Goal: Task Accomplishment & Management: Use online tool/utility

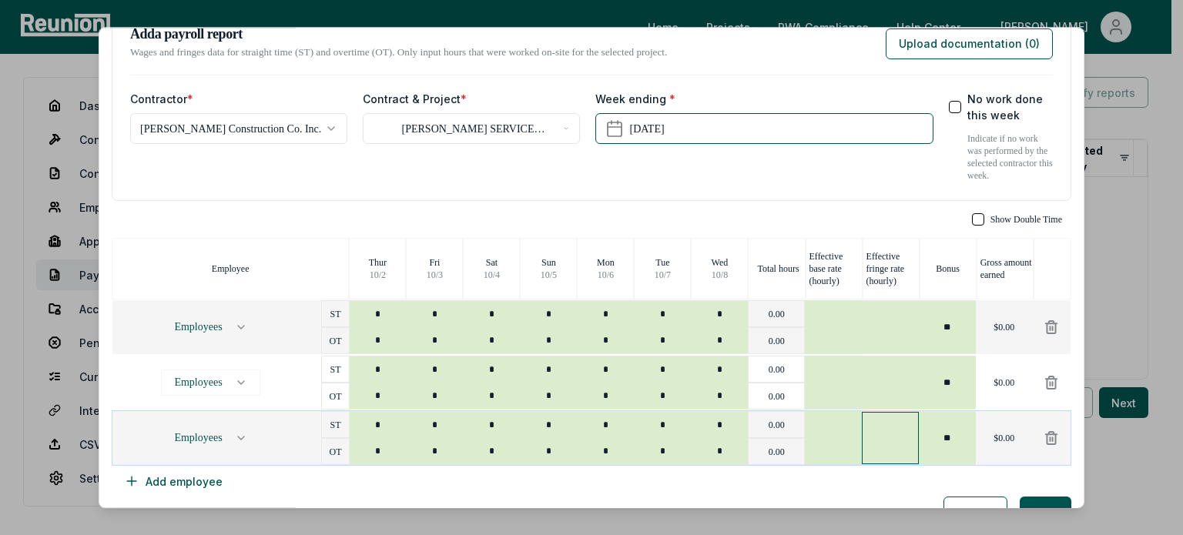
scroll to position [67, 0]
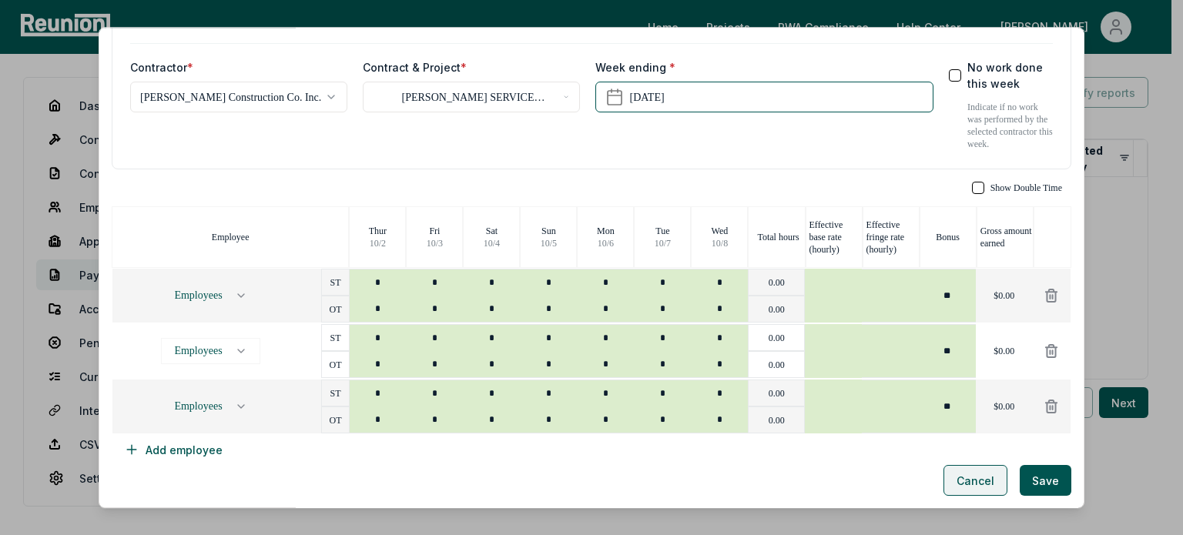
click at [943, 470] on button "Cancel" at bounding box center [975, 481] width 64 height 31
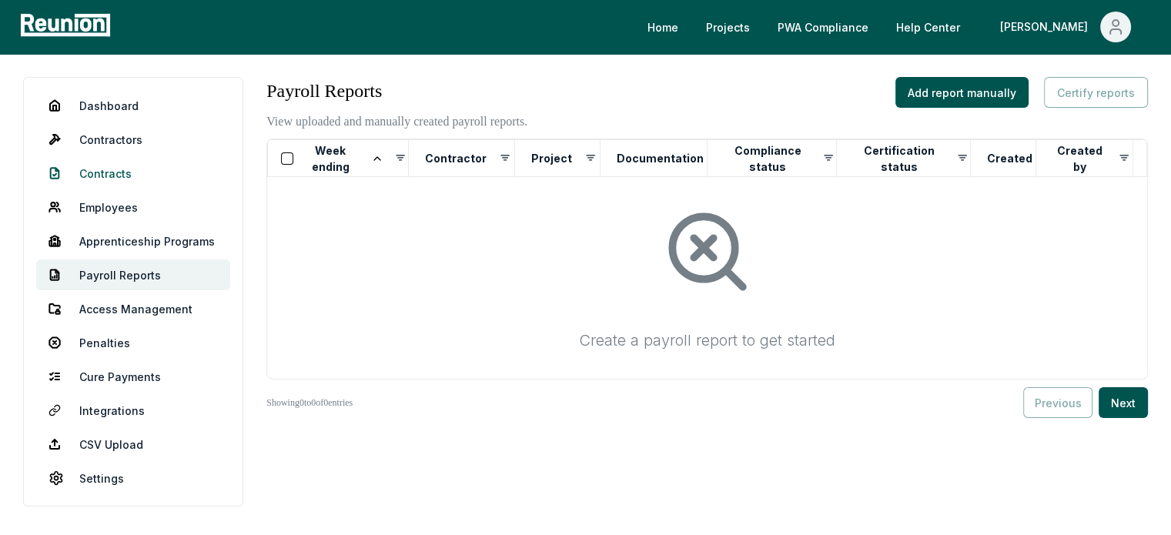
click at [114, 185] on link "Contracts" at bounding box center [133, 173] width 194 height 31
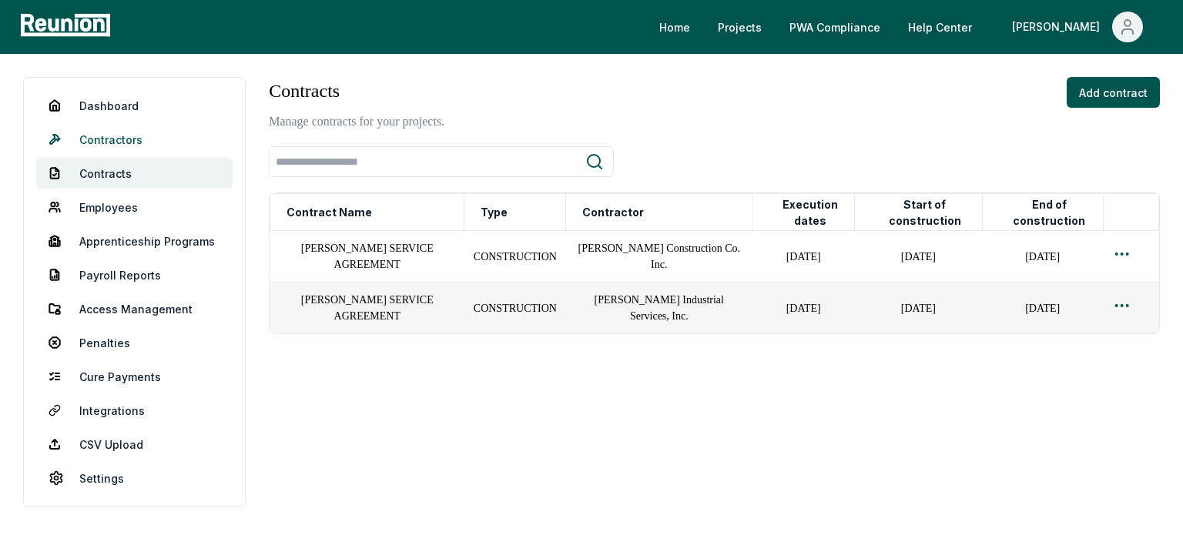
click at [120, 142] on link "Contractors" at bounding box center [134, 139] width 196 height 31
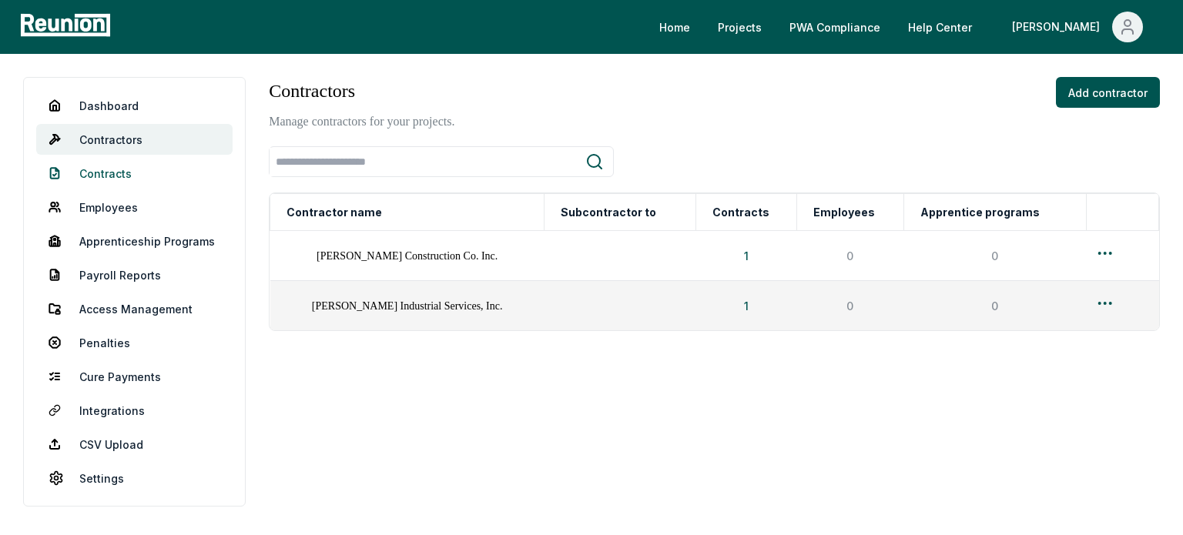
click at [119, 172] on link "Contracts" at bounding box center [134, 173] width 196 height 31
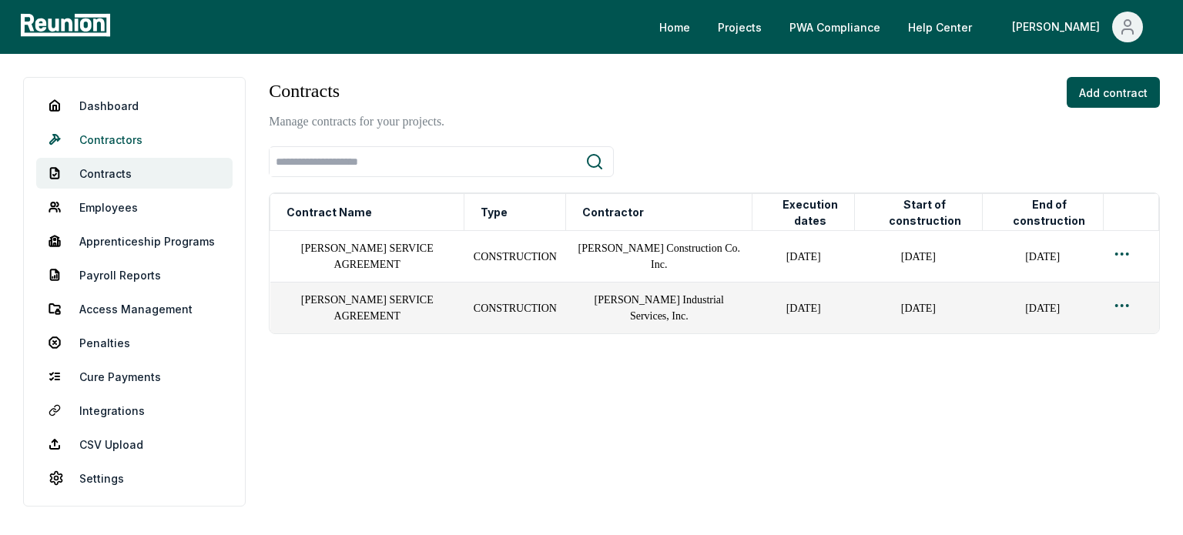
click at [127, 132] on link "Contractors" at bounding box center [134, 139] width 196 height 31
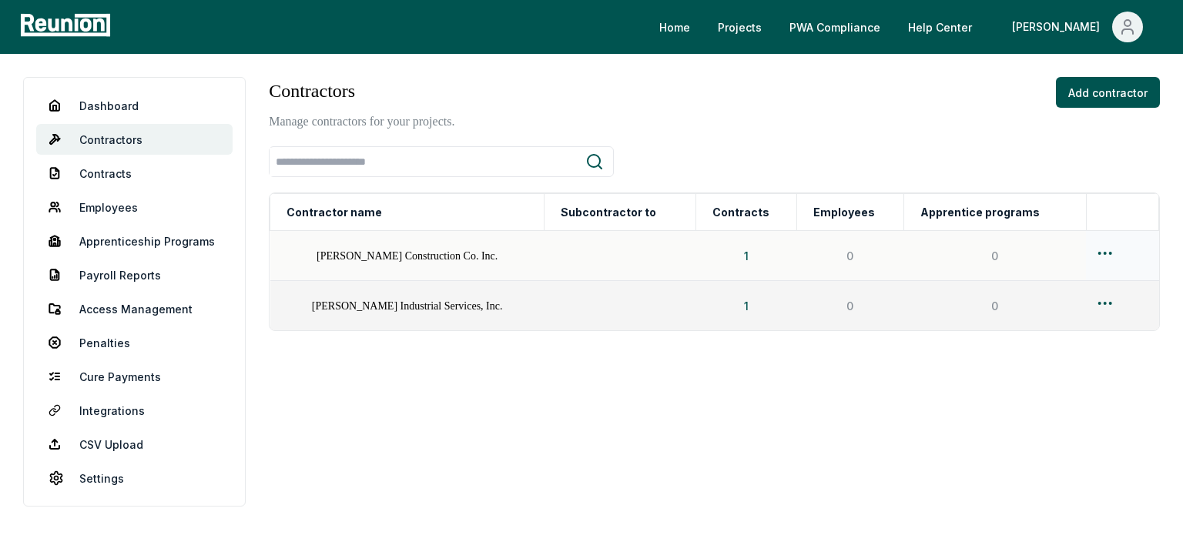
click at [1104, 250] on html "Please visit us on your desktop We're working on making our marketplace mobile-…" at bounding box center [591, 267] width 1183 height 535
click at [1062, 302] on div "Edit" at bounding box center [1096, 314] width 146 height 25
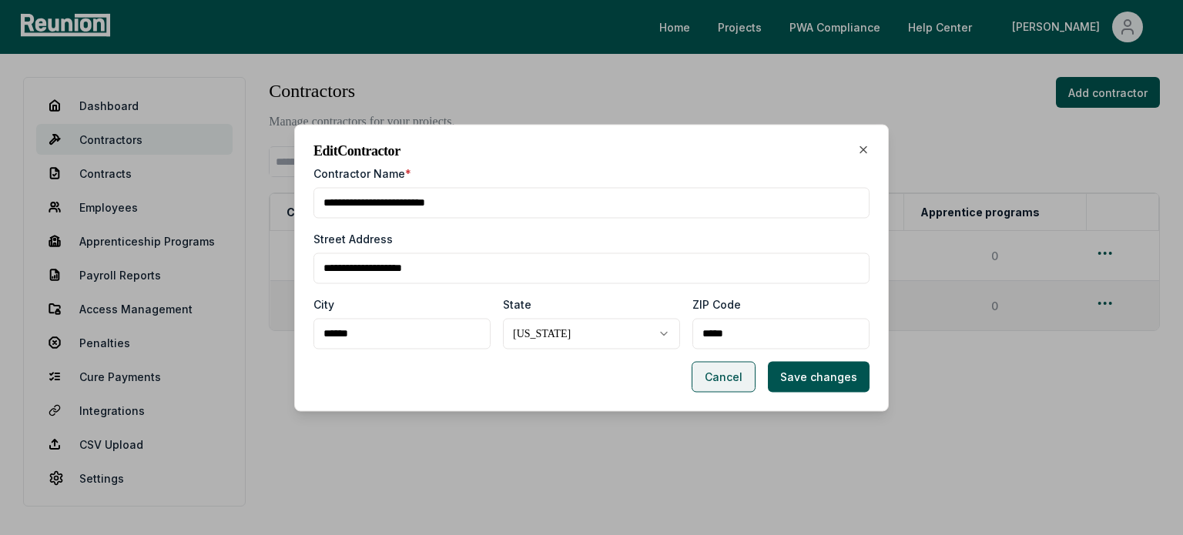
click at [711, 381] on button "Cancel" at bounding box center [723, 376] width 64 height 31
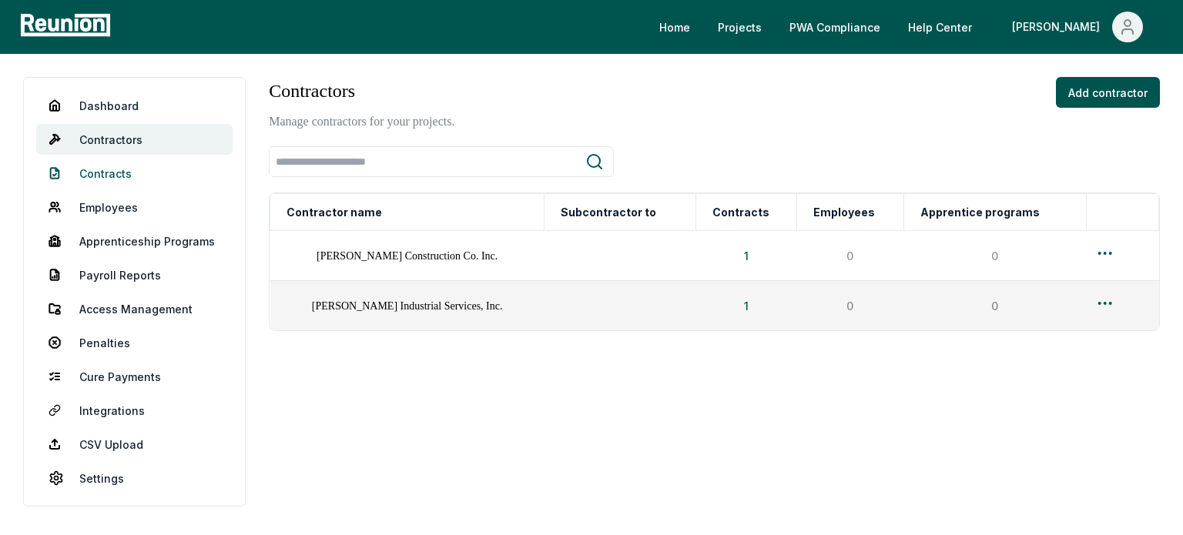
click at [131, 166] on link "Contracts" at bounding box center [134, 173] width 196 height 31
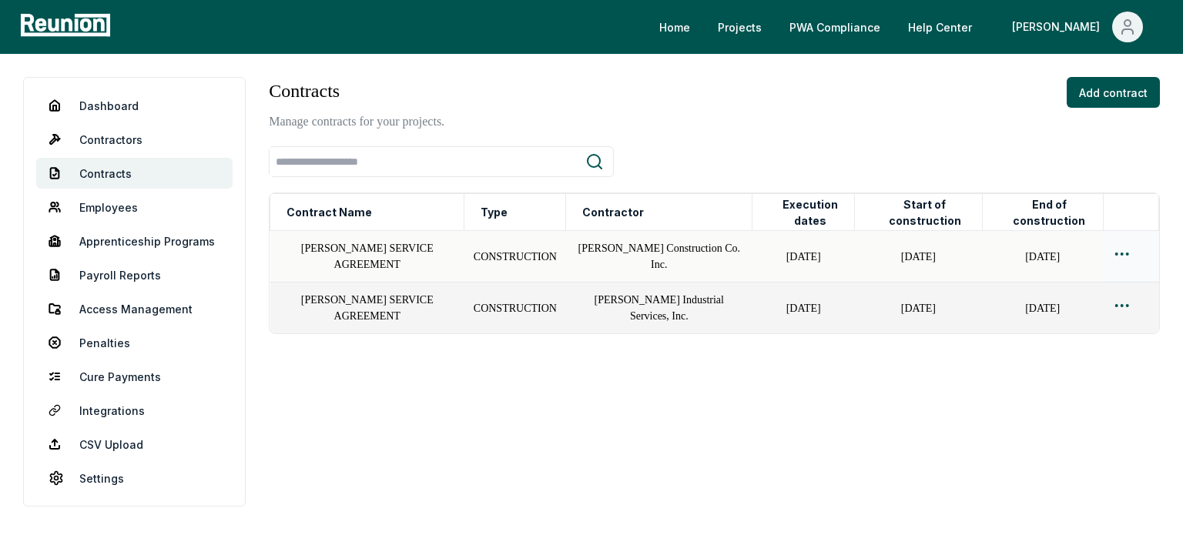
click at [1133, 258] on div at bounding box center [1130, 256] width 37 height 23
click at [1126, 257] on html "Please visit us on your desktop We're working on making our marketplace mobile-…" at bounding box center [591, 267] width 1183 height 535
click at [1055, 310] on div "Edit" at bounding box center [1096, 315] width 146 height 25
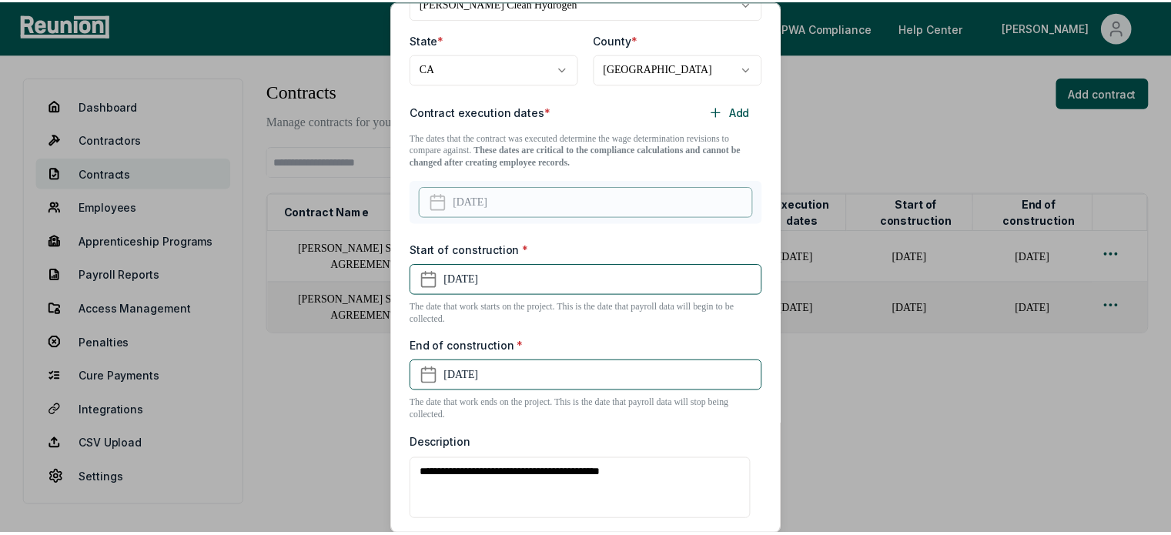
scroll to position [420, 0]
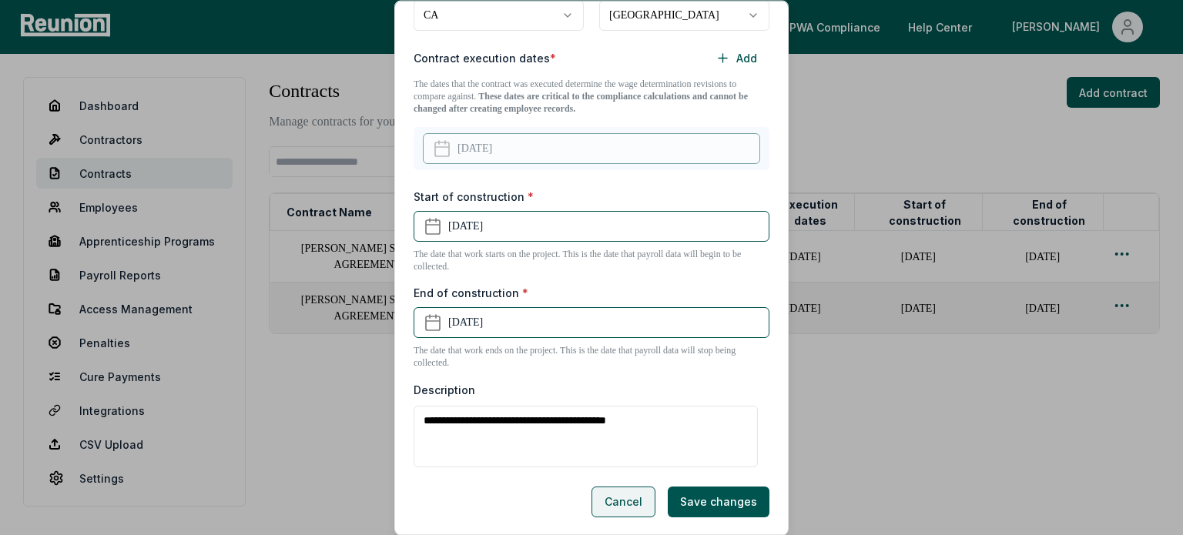
click at [604, 497] on button "Cancel" at bounding box center [623, 502] width 64 height 31
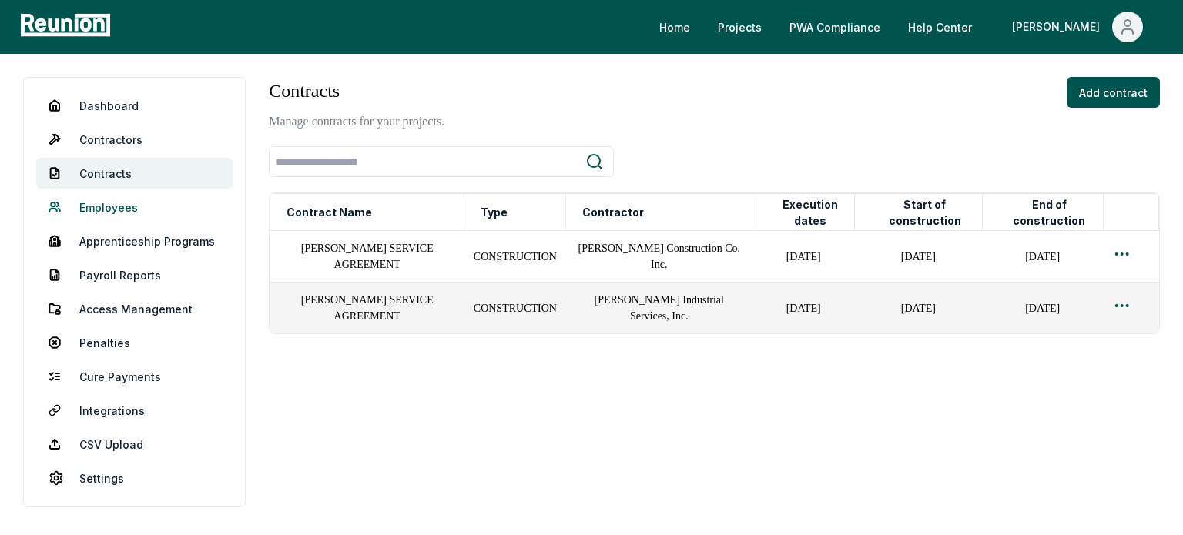
click at [86, 213] on link "Employees" at bounding box center [134, 207] width 196 height 31
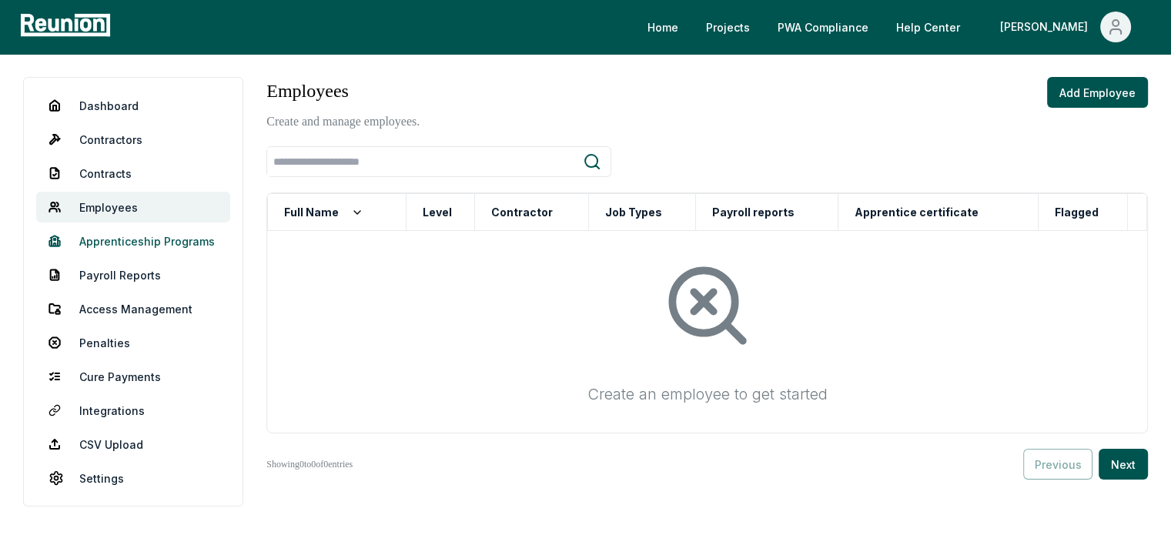
click at [150, 235] on link "Apprenticeship Programs" at bounding box center [133, 241] width 194 height 31
click at [129, 272] on link "Payroll Reports" at bounding box center [133, 274] width 194 height 31
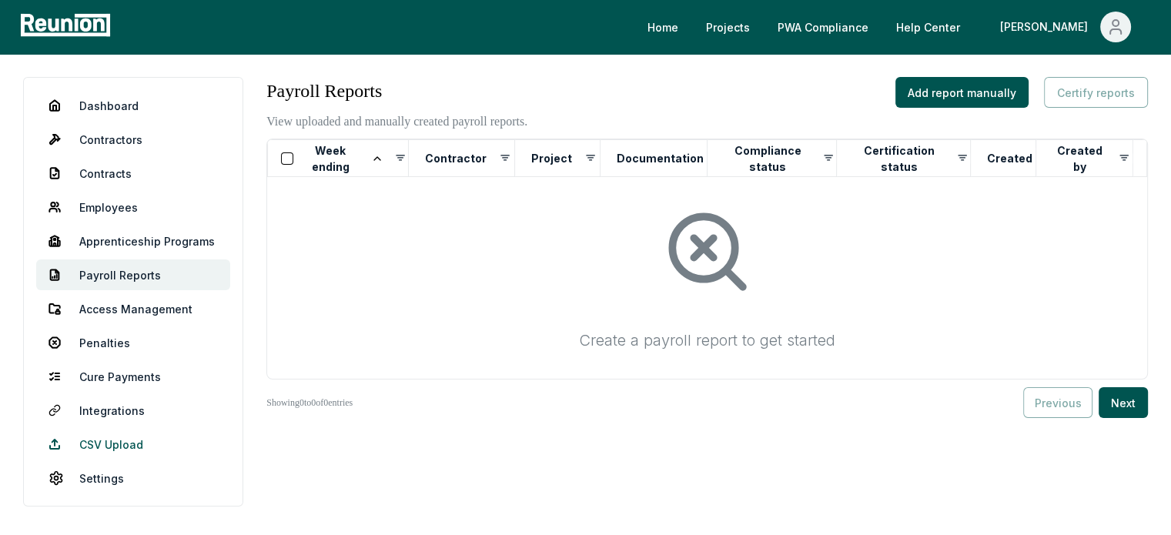
click at [117, 434] on link "CSV Upload" at bounding box center [133, 444] width 194 height 31
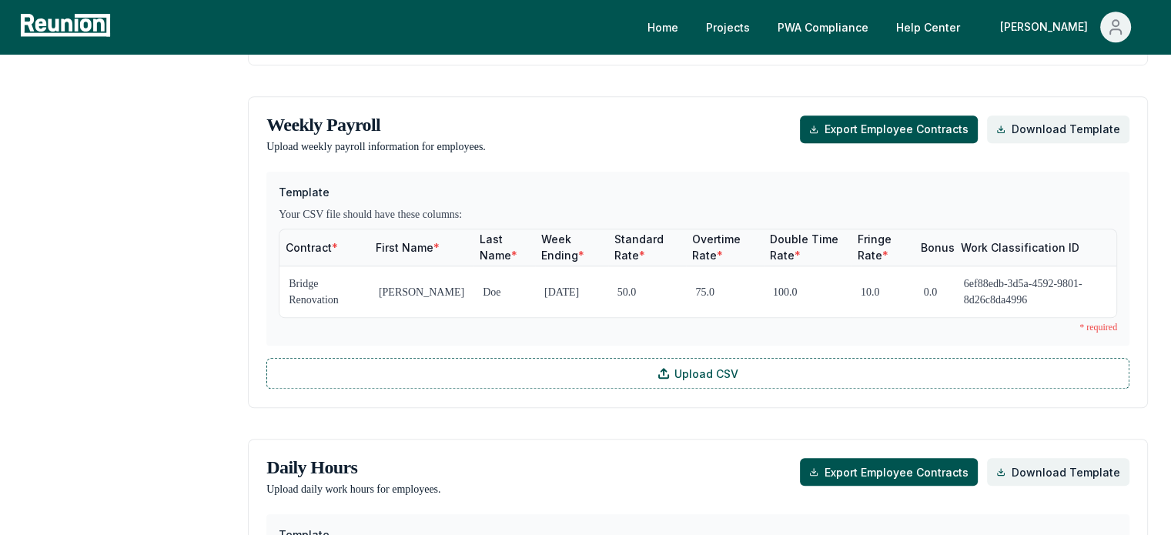
scroll to position [1155, 0]
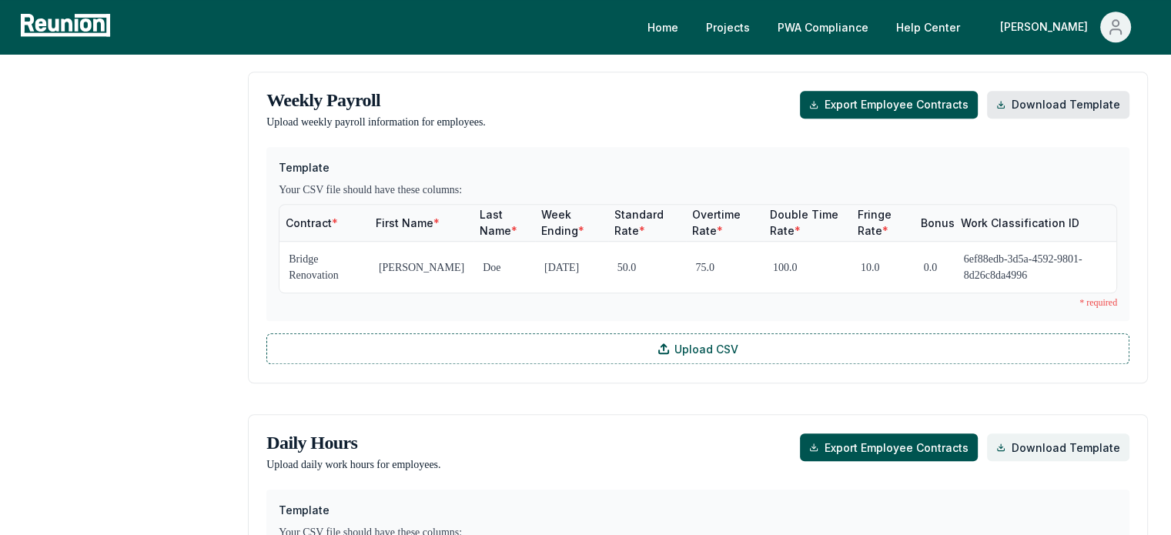
click at [1125, 119] on link "Download Template" at bounding box center [1058, 105] width 142 height 28
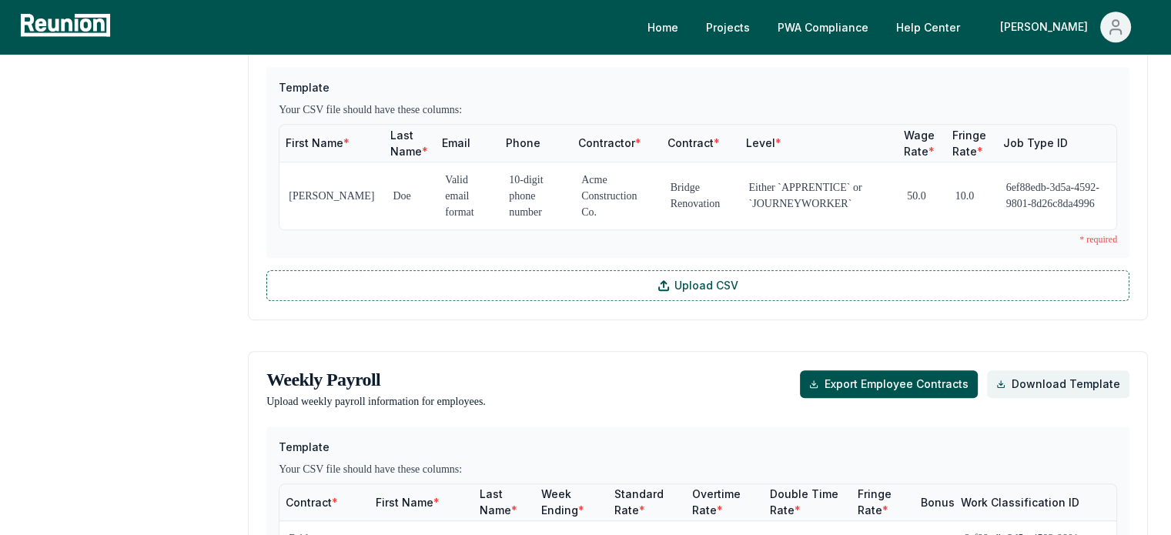
scroll to position [847, 0]
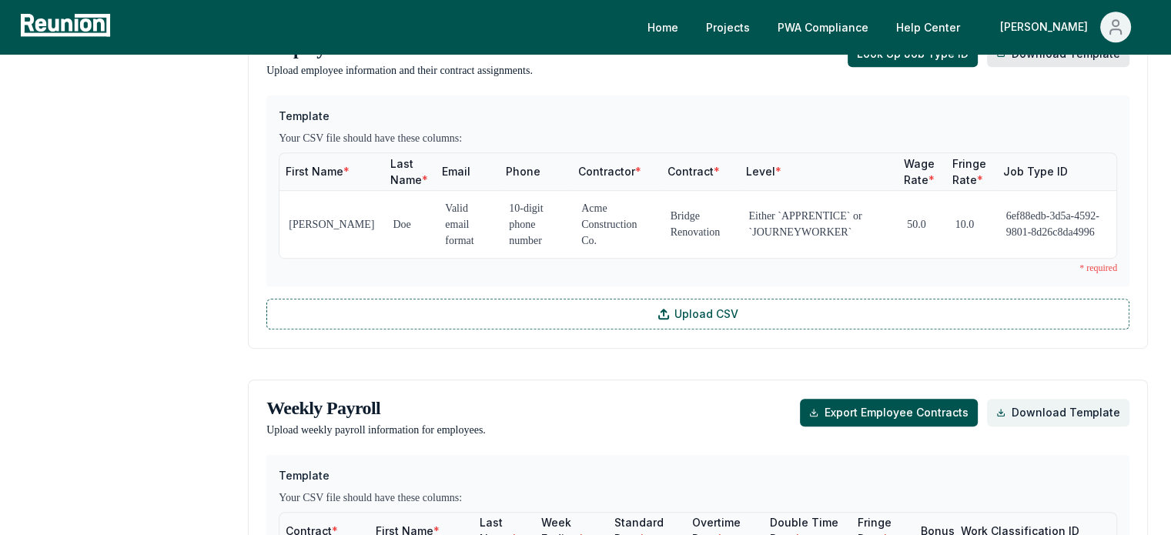
click at [1045, 67] on link "Download Template" at bounding box center [1058, 53] width 142 height 28
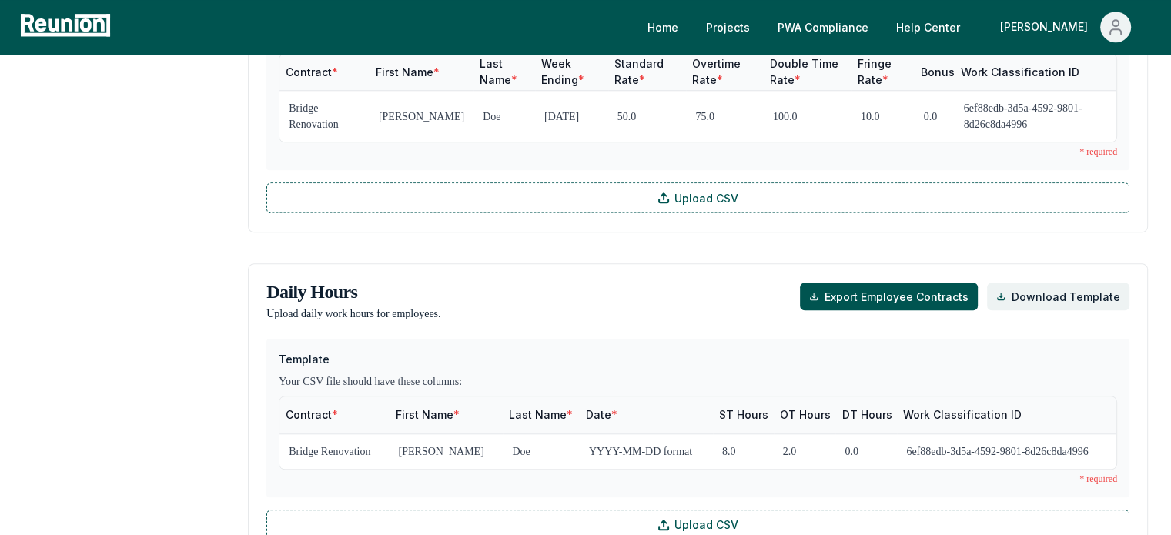
scroll to position [1309, 0]
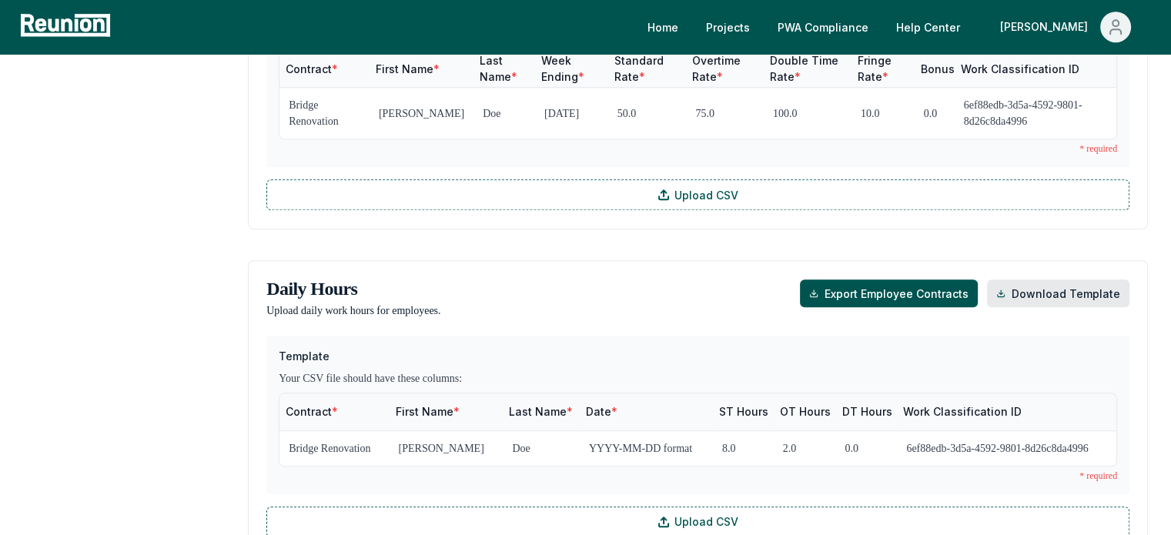
click at [1032, 307] on link "Download Template" at bounding box center [1058, 293] width 142 height 28
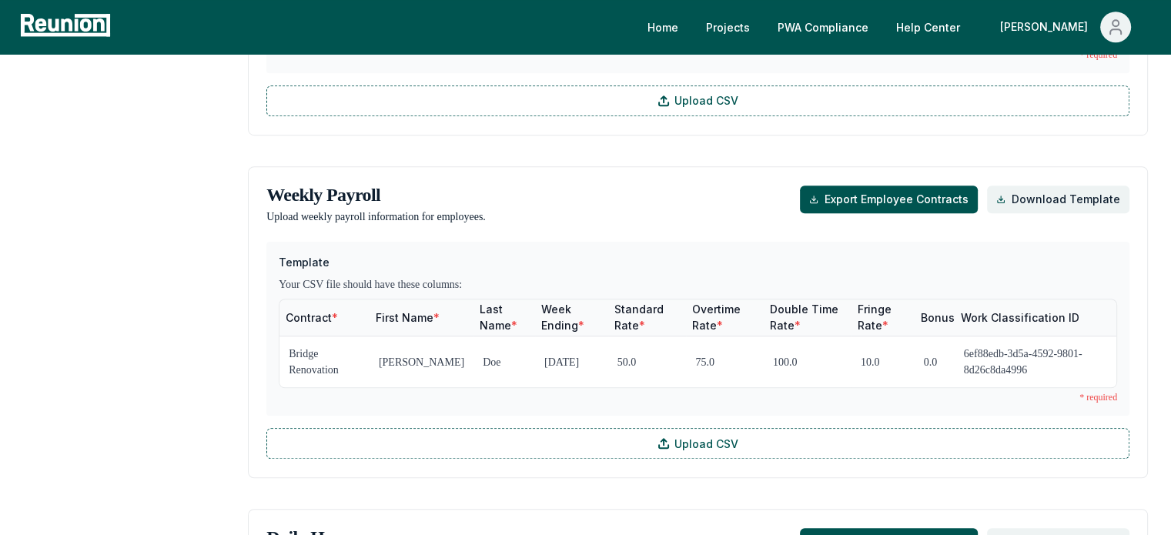
scroll to position [1001, 0]
